Goal: Task Accomplishment & Management: Manage account settings

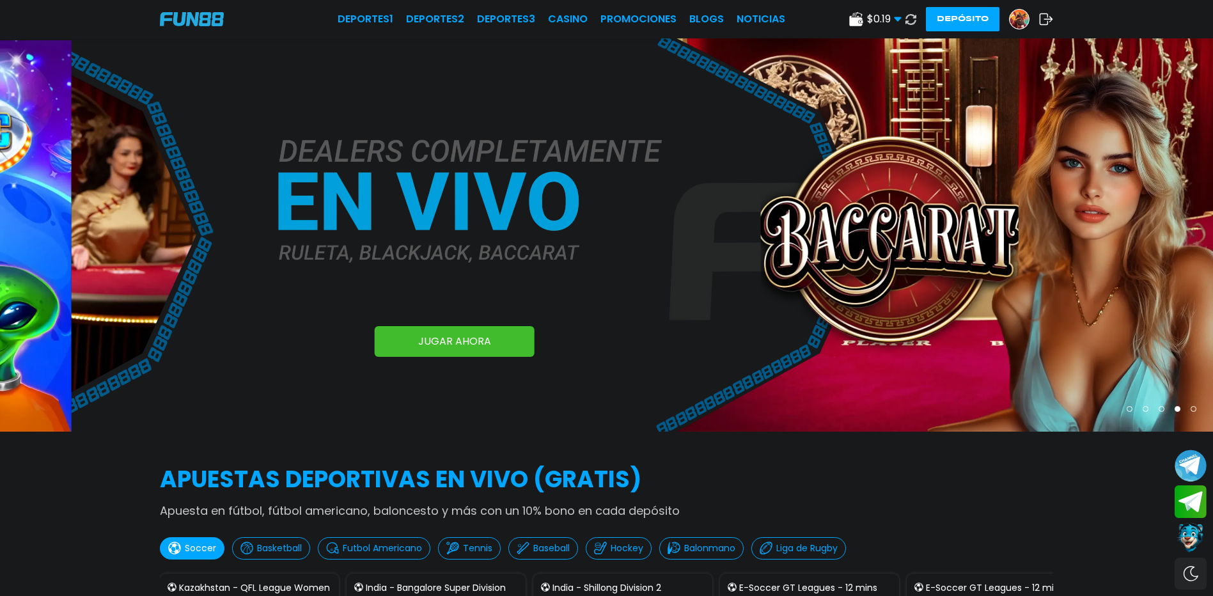
click at [1026, 17] on img at bounding box center [1019, 19] width 19 height 19
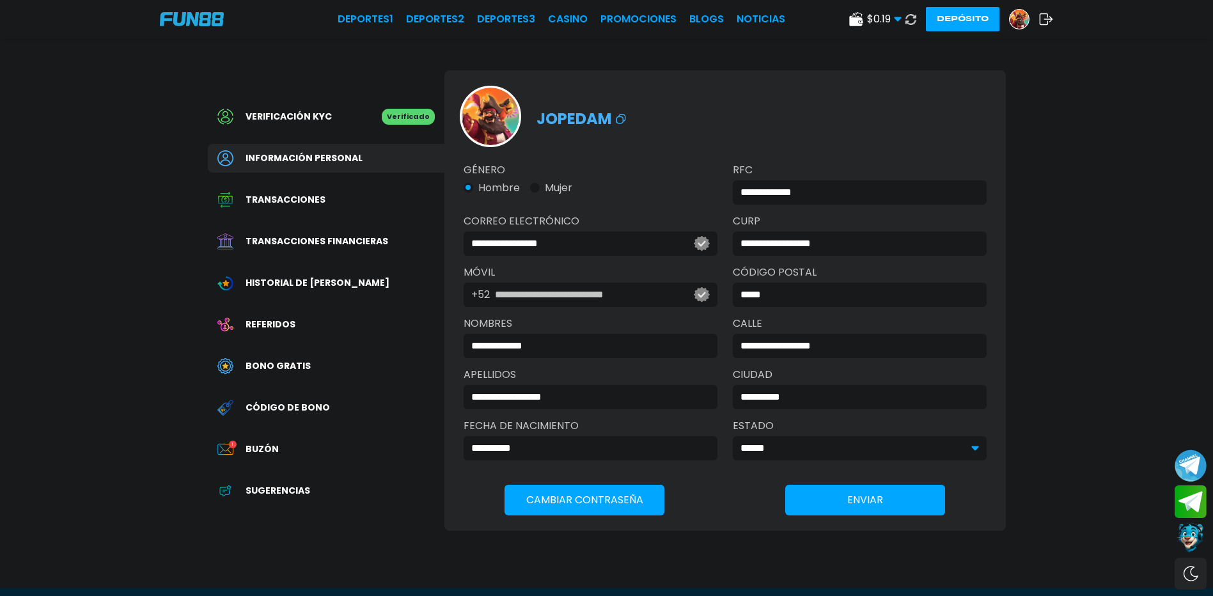
click at [296, 373] on span "Bono Gratis" at bounding box center [278, 365] width 65 height 13
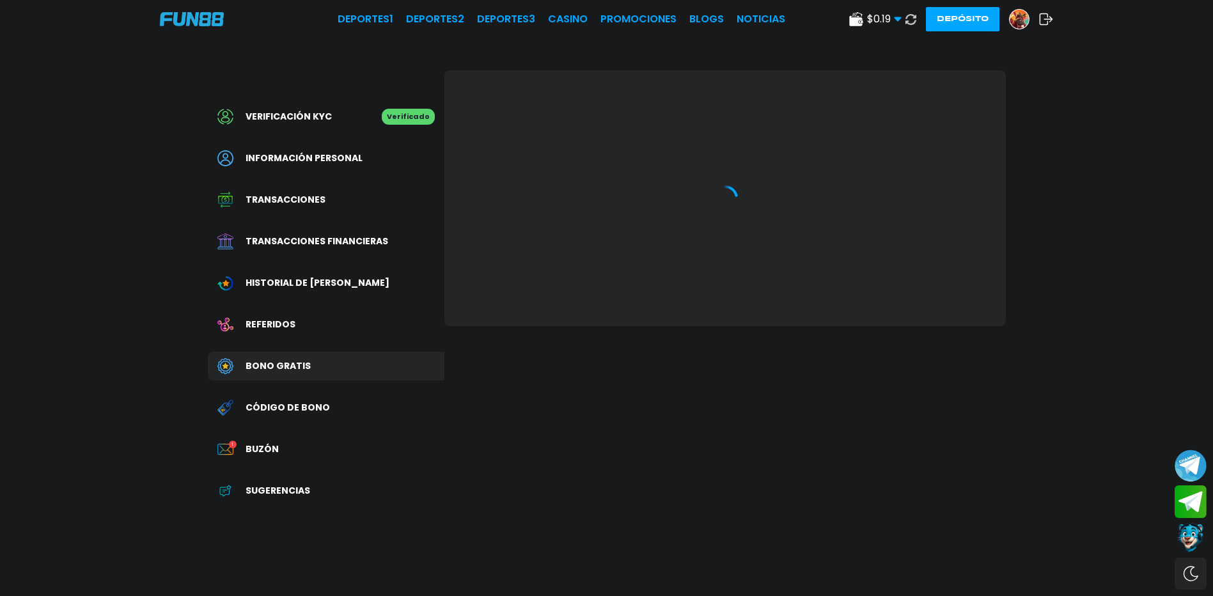
click at [271, 456] on span "Buzón" at bounding box center [262, 449] width 33 height 13
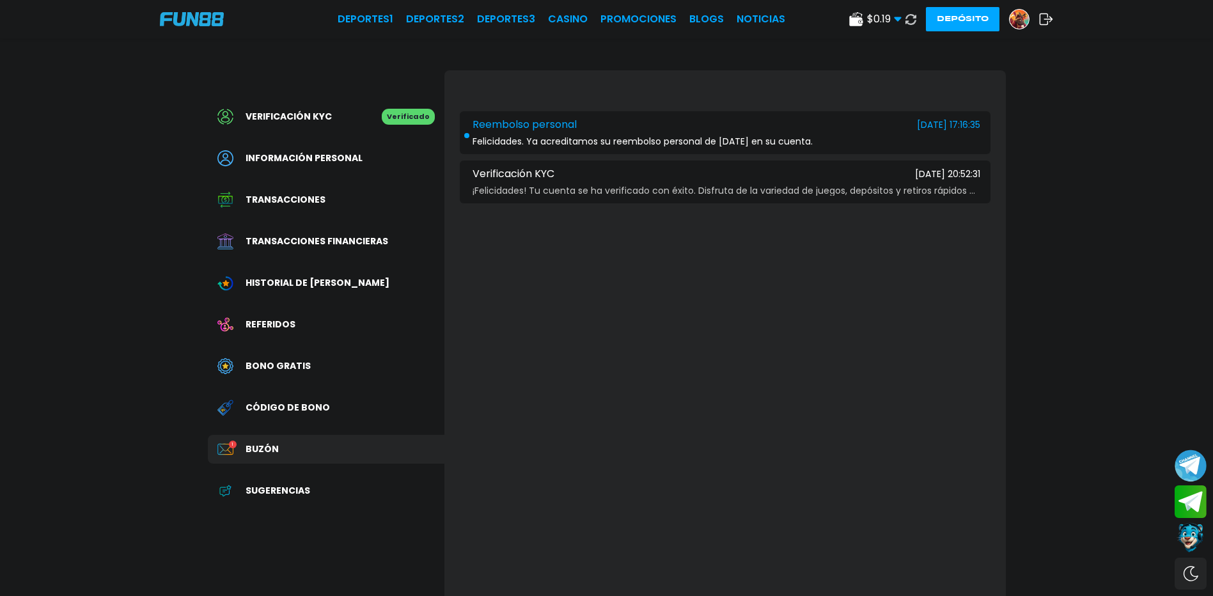
click at [693, 143] on span "Felicidades. Ya acreditamos su reembolso personal de [DATE] en su cuenta." at bounding box center [643, 142] width 340 height 10
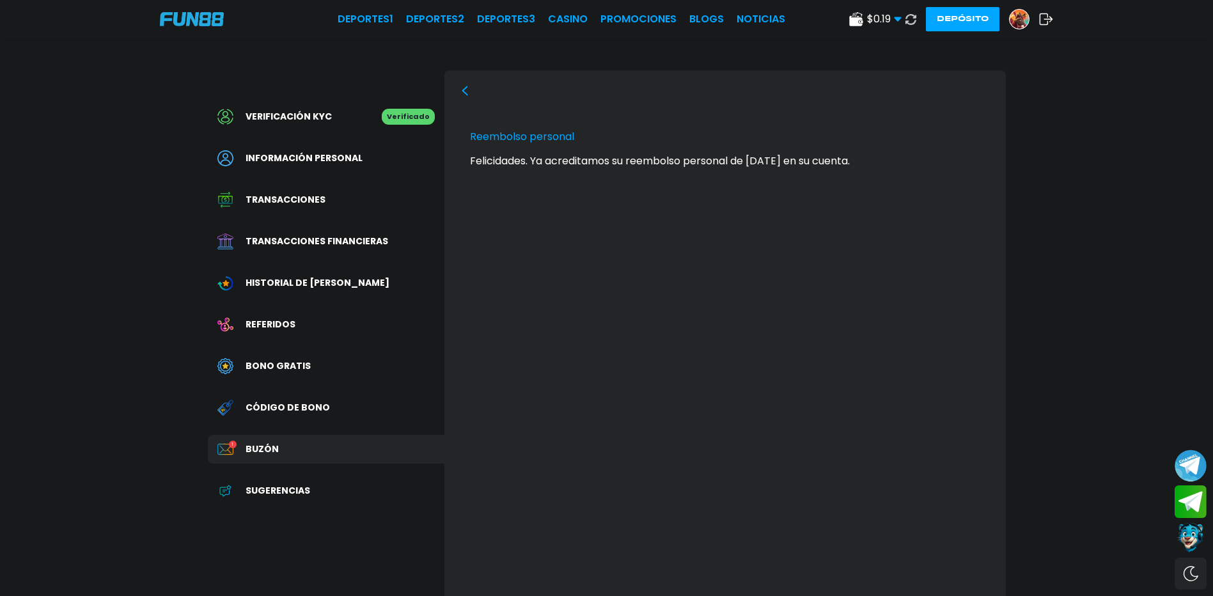
click at [1028, 20] on div at bounding box center [1019, 19] width 20 height 20
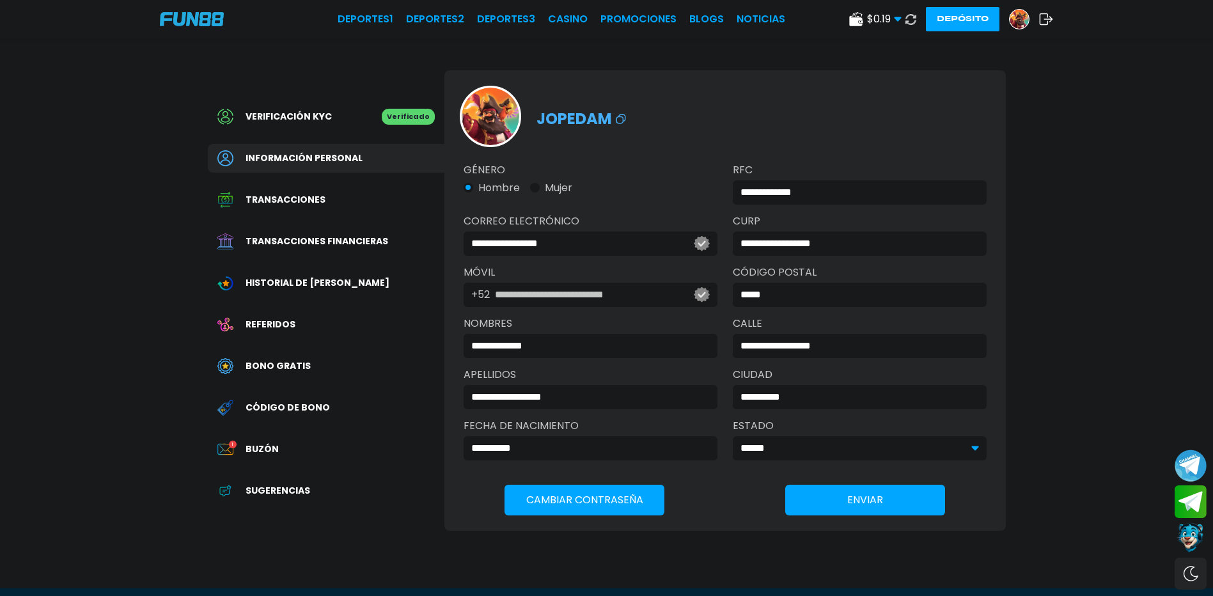
click at [1044, 22] on icon at bounding box center [1046, 19] width 14 height 13
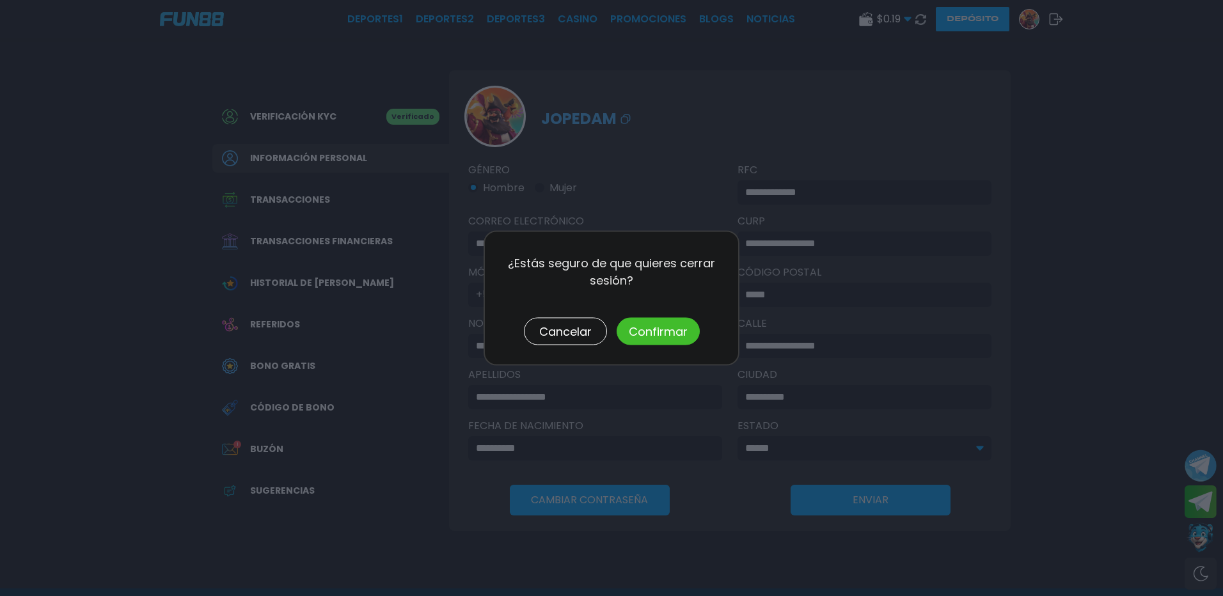
drag, startPoint x: 554, startPoint y: 331, endPoint x: 570, endPoint y: 333, distance: 16.7
click at [570, 333] on button "Cancelar" at bounding box center [565, 331] width 83 height 27
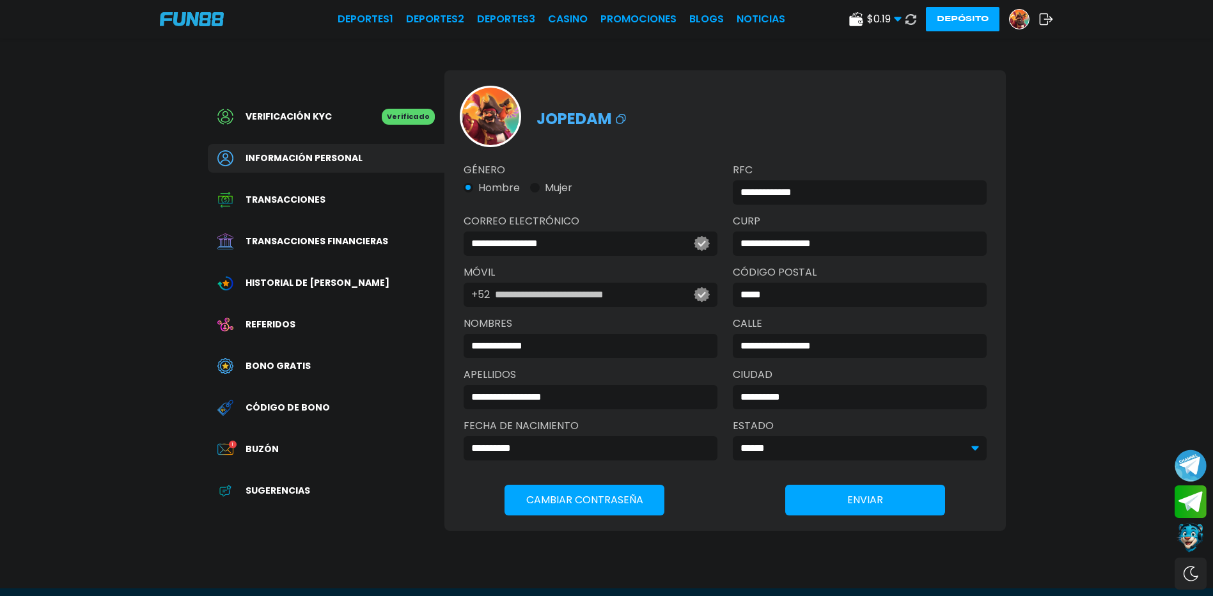
click at [308, 241] on div "Transacciones financieras" at bounding box center [326, 241] width 237 height 29
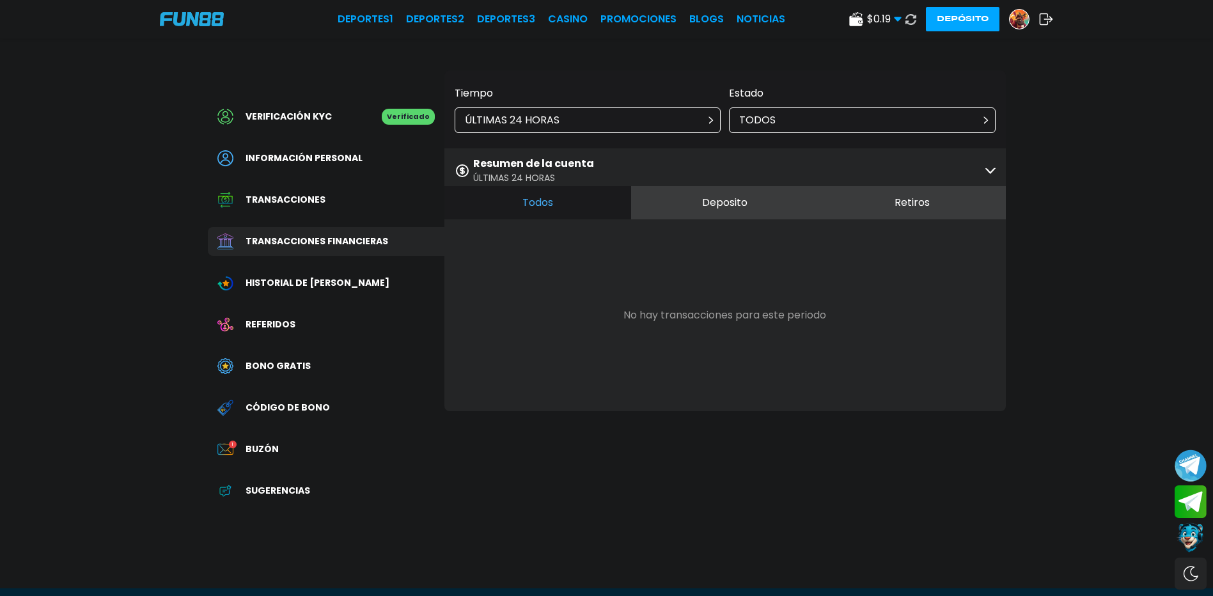
click at [606, 167] on div "Resumen de la cuenta ÚLTIMAS 24 HORAS" at bounding box center [725, 170] width 562 height 44
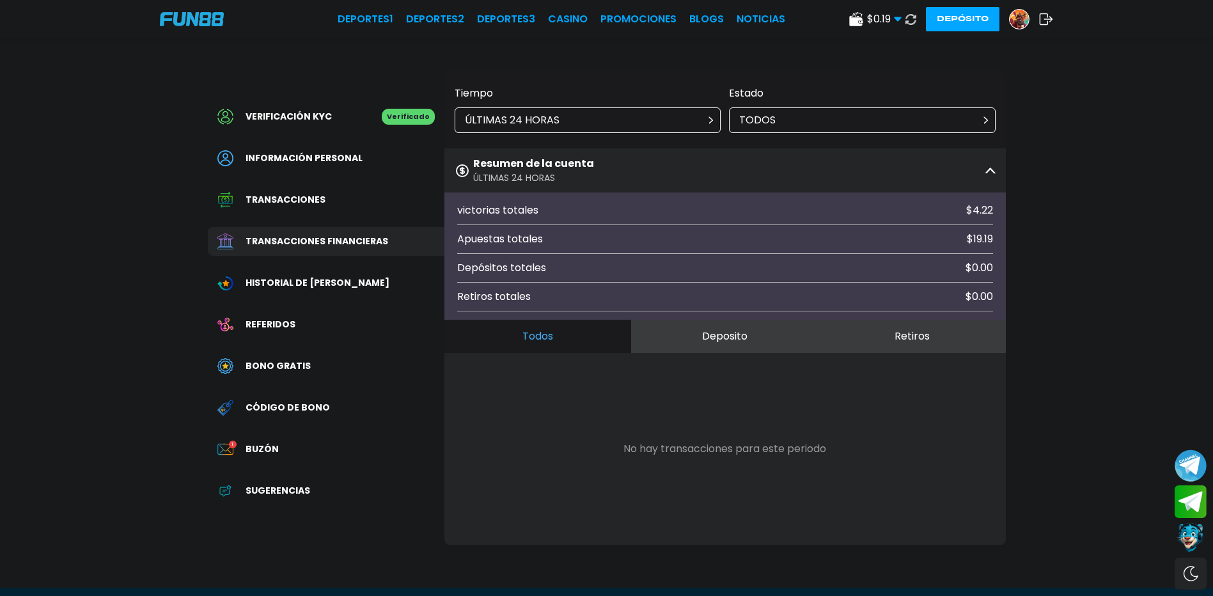
click at [482, 175] on p "ÚLTIMAS 24 HORAS" at bounding box center [533, 177] width 121 height 13
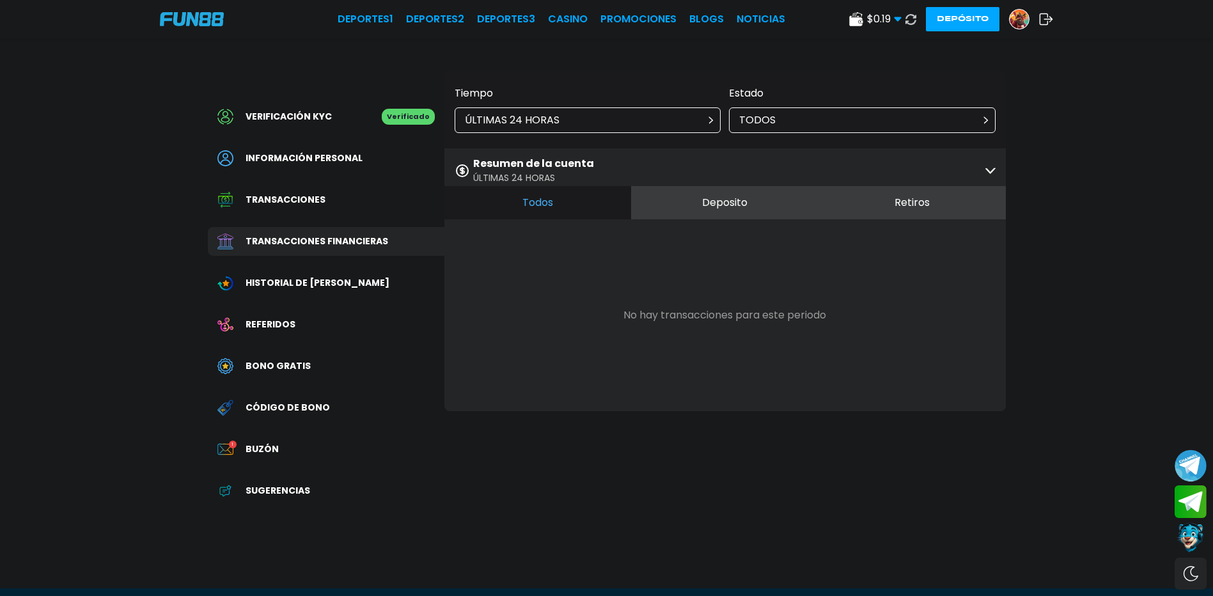
click at [631, 114] on div "ÚLTIMAS 24 HORAS" at bounding box center [588, 120] width 267 height 26
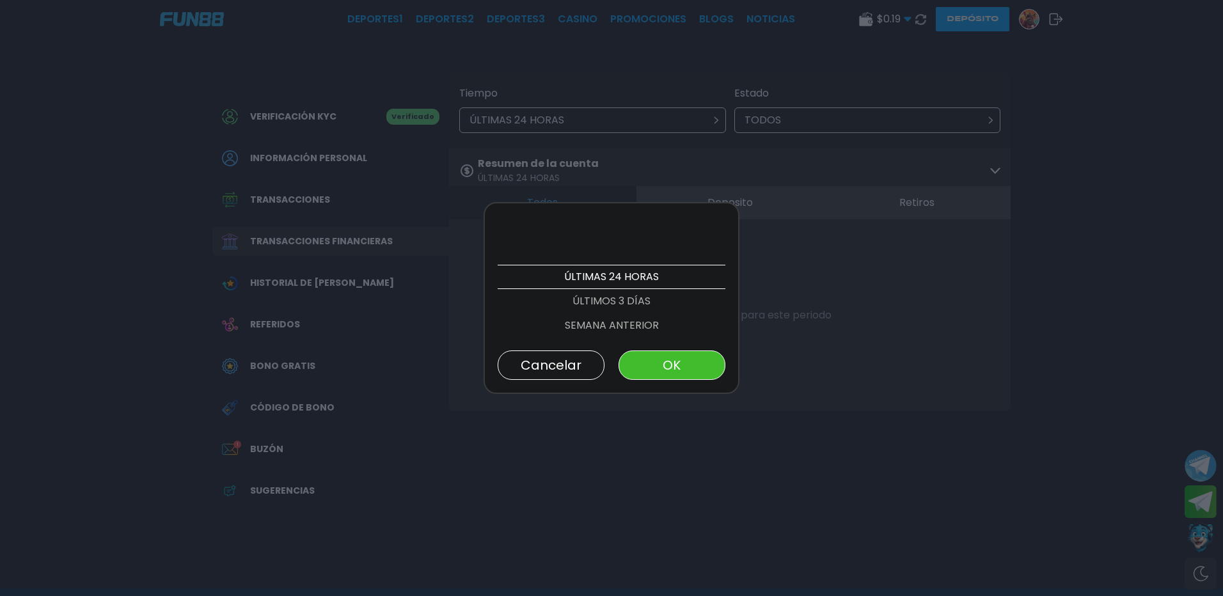
click at [625, 299] on p "ÚLTIMOS 3 DÍAS" at bounding box center [612, 301] width 228 height 24
click at [664, 362] on button "OK" at bounding box center [671, 364] width 107 height 29
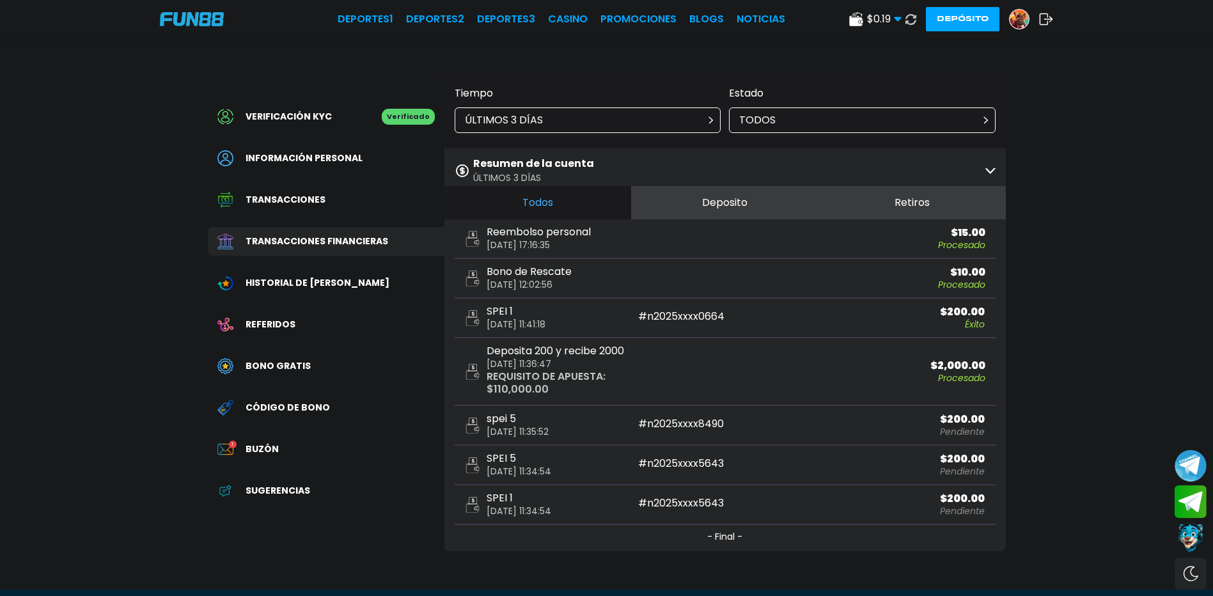
drag, startPoint x: 531, startPoint y: 333, endPoint x: 574, endPoint y: 333, distance: 43.5
click at [574, 329] on div "SPEI 1 [DATE] 11:41:18" at bounding box center [551, 317] width 173 height 23
drag, startPoint x: 574, startPoint y: 333, endPoint x: 749, endPoint y: 285, distance: 181.1
click at [749, 278] on p "$ 10.00" at bounding box center [855, 272] width 260 height 10
click at [725, 211] on button "Deposito" at bounding box center [724, 202] width 187 height 33
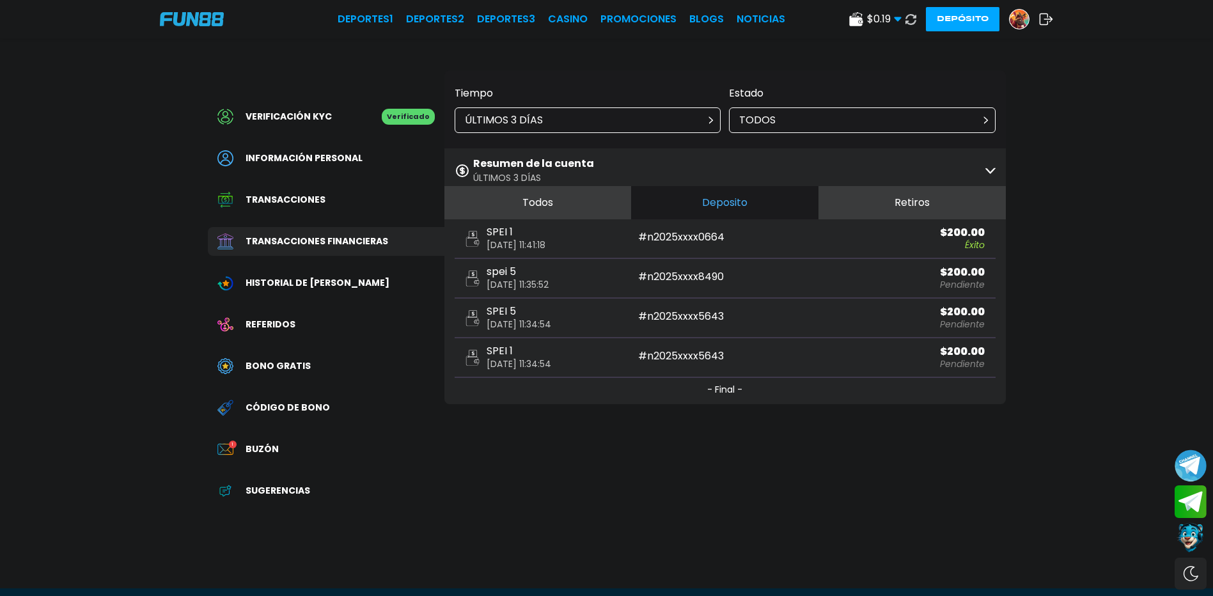
click at [1042, 22] on icon at bounding box center [1046, 19] width 14 height 13
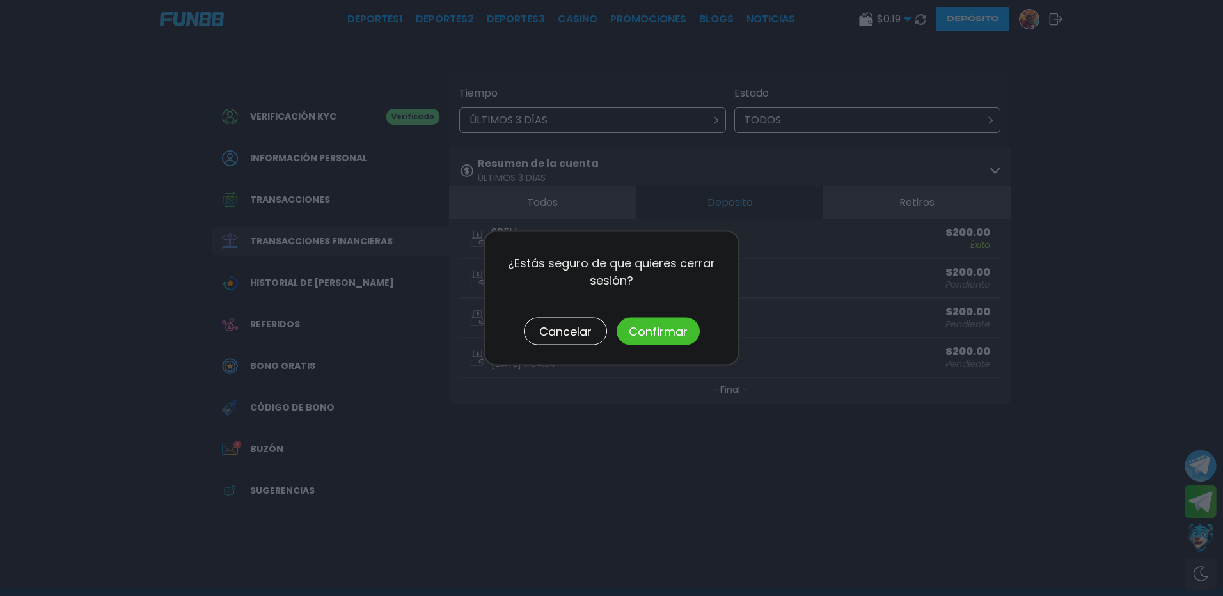
click at [656, 335] on button "Confirmar" at bounding box center [658, 331] width 83 height 27
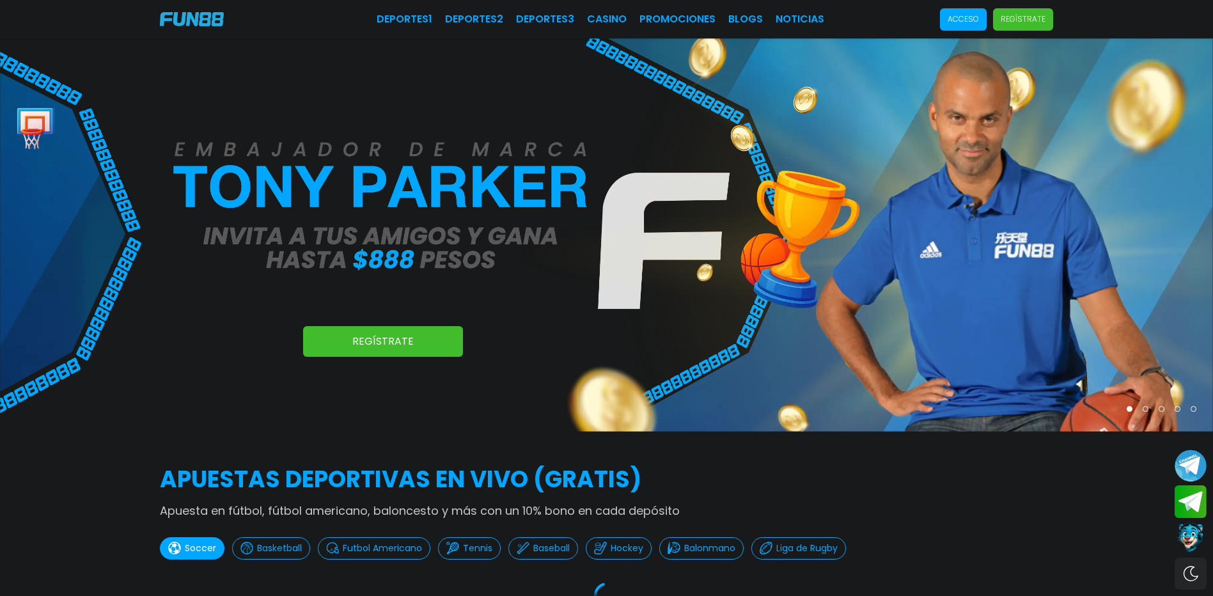
click at [966, 25] on p "Acceso" at bounding box center [963, 19] width 31 height 12
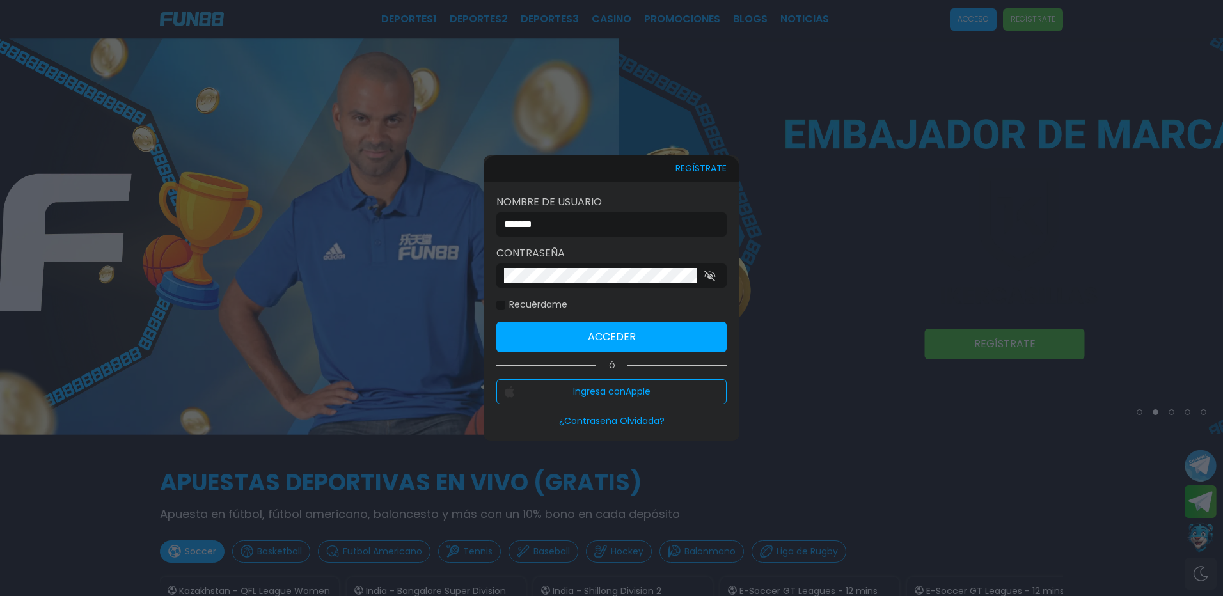
click at [602, 224] on input "*******" at bounding box center [607, 224] width 207 height 15
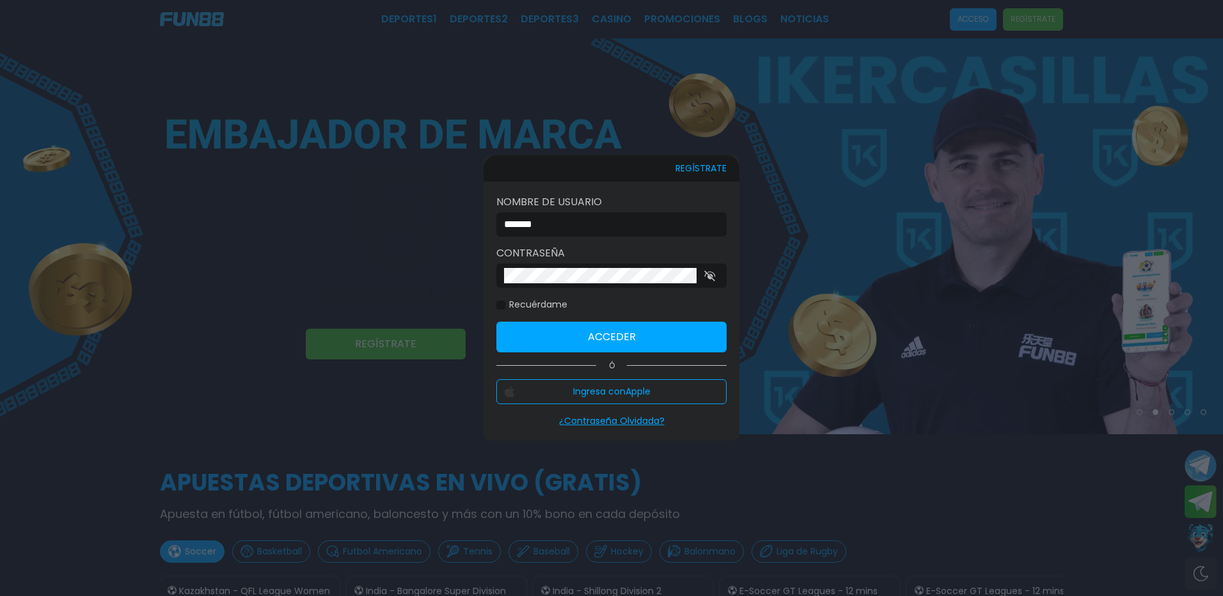
type input "*******"
click at [560, 325] on button "Acceder" at bounding box center [611, 337] width 230 height 31
